Goal: Task Accomplishment & Management: Manage account settings

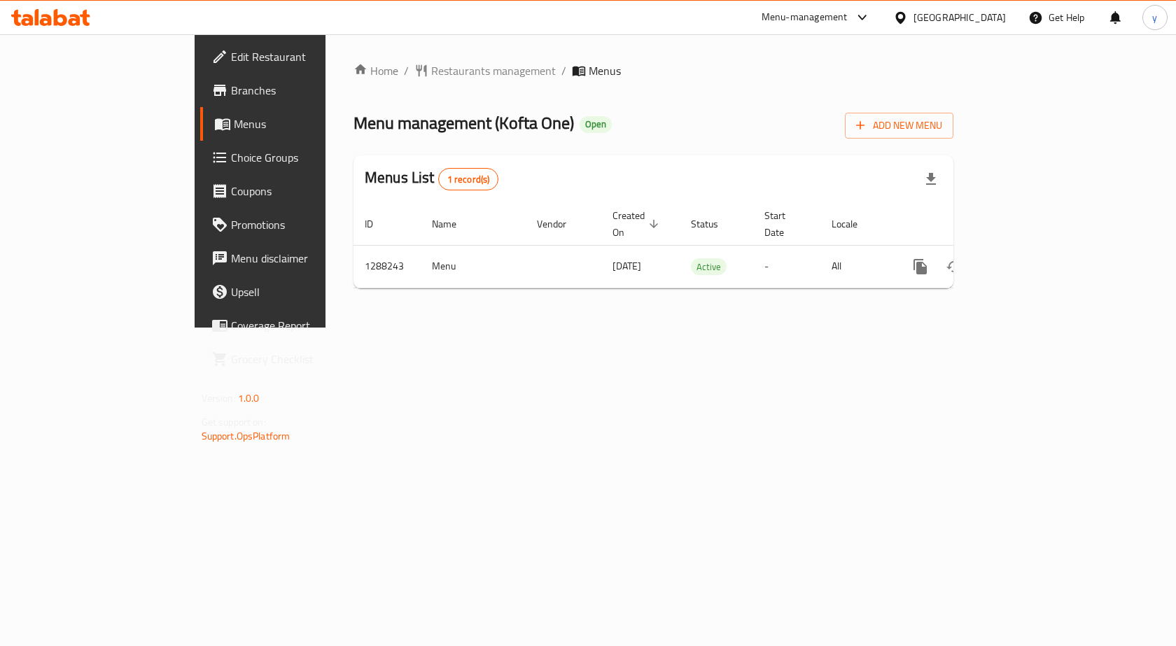
click at [231, 163] on span "Choice Groups" at bounding box center [305, 157] width 149 height 17
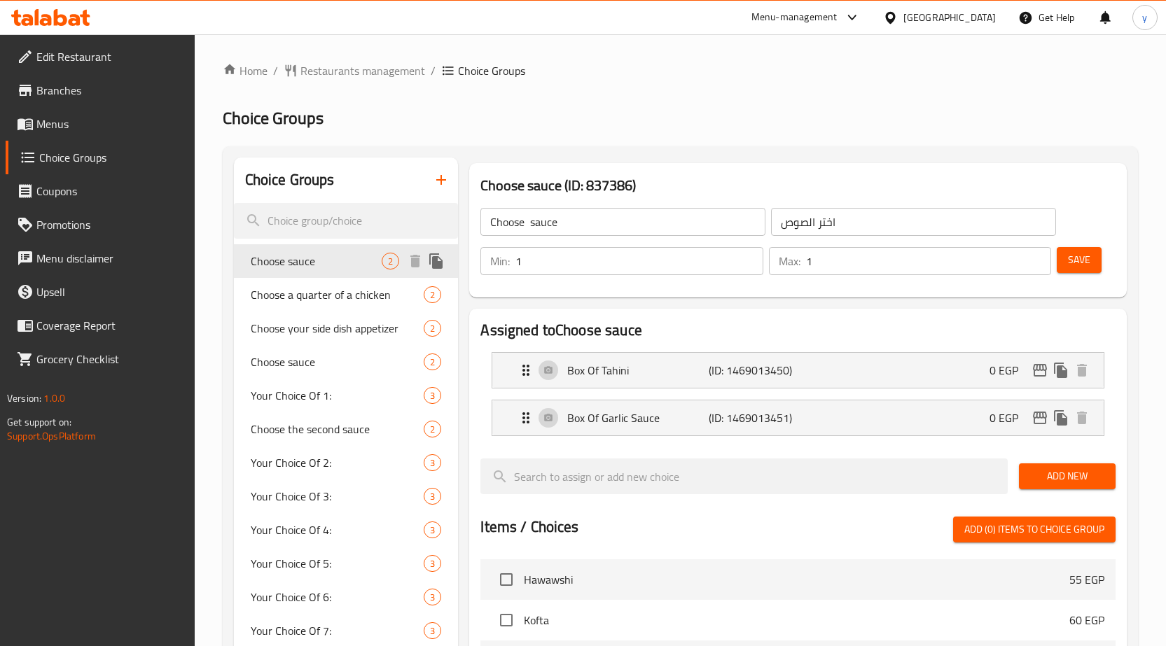
click at [306, 263] on span "Choose sauce" at bounding box center [317, 261] width 132 height 17
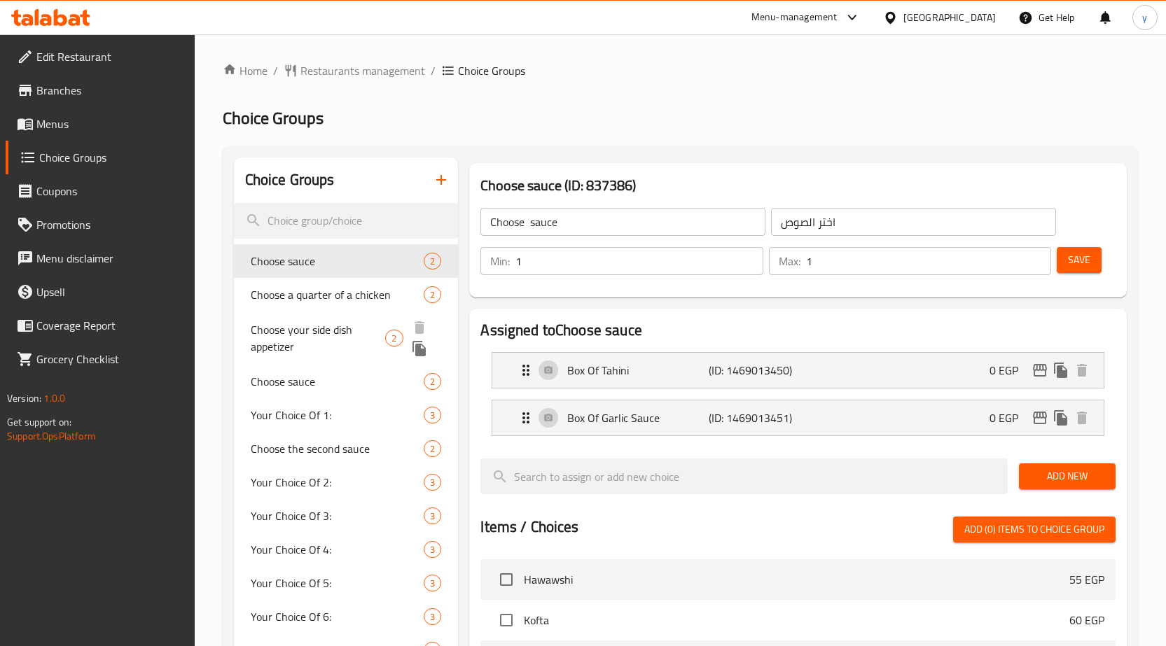
click at [333, 337] on span "Choose your side dish appetizer" at bounding box center [318, 338] width 135 height 34
type input "Choose your side dish appetizer"
type input "اختر المقبل ر الطبق الجانبي الخاص بك"
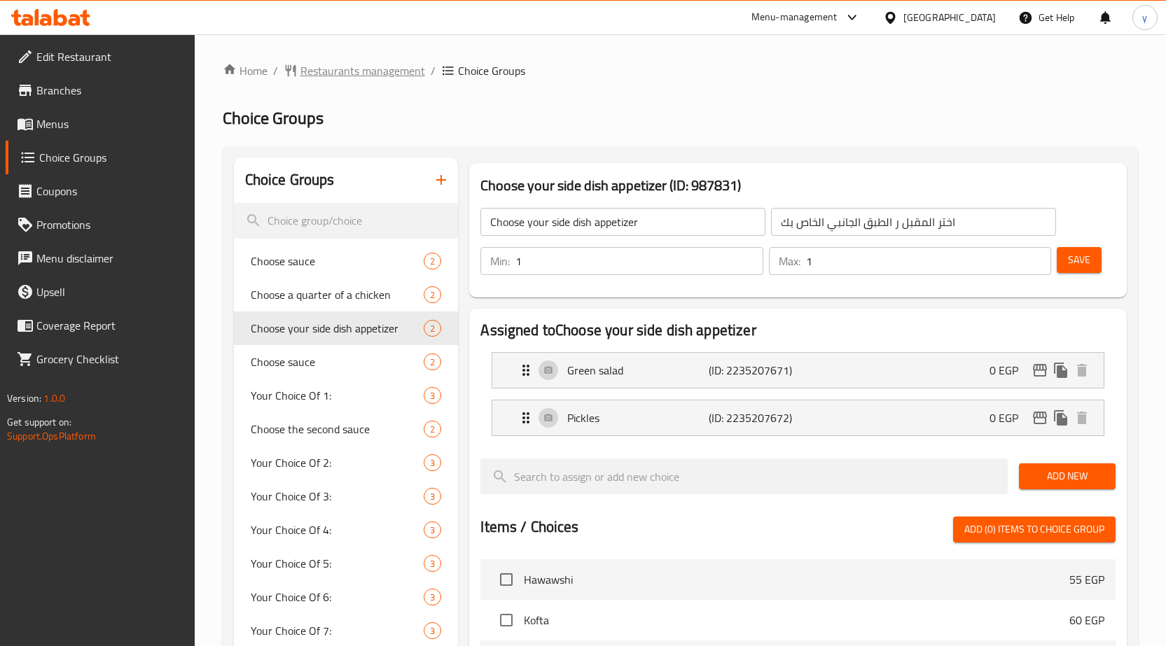
click at [343, 75] on span "Restaurants management" at bounding box center [362, 70] width 125 height 17
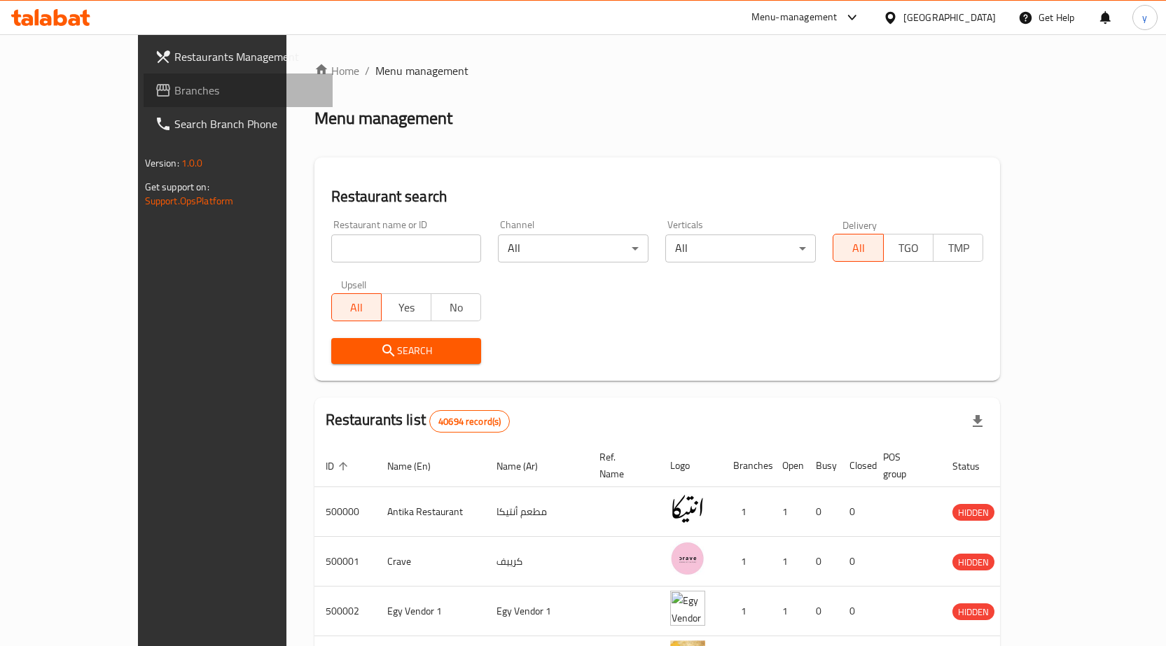
click at [174, 89] on span "Branches" at bounding box center [247, 90] width 147 height 17
